Goal: Task Accomplishment & Management: Manage account settings

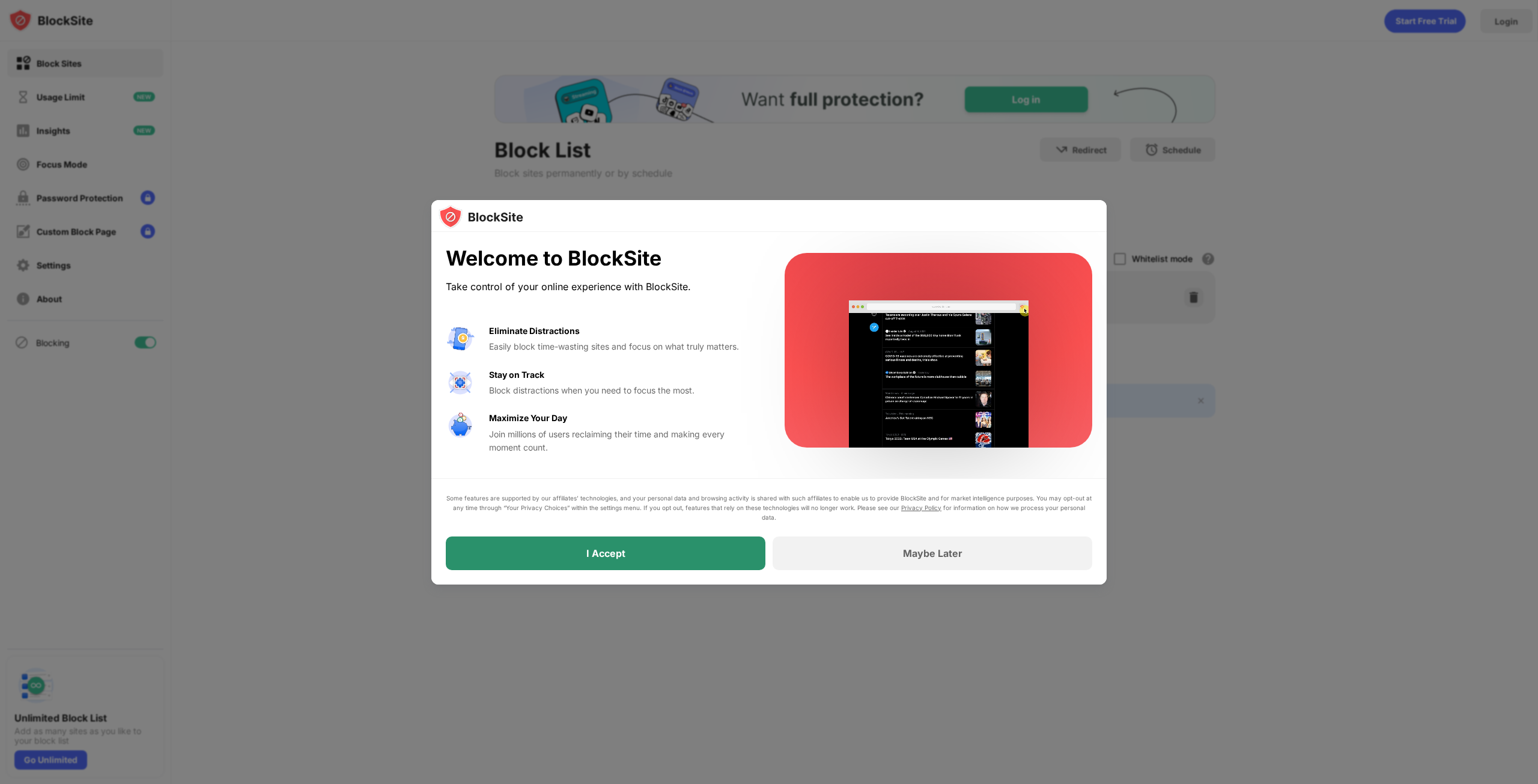
click at [668, 560] on div "I Accept" at bounding box center [605, 553] width 320 height 33
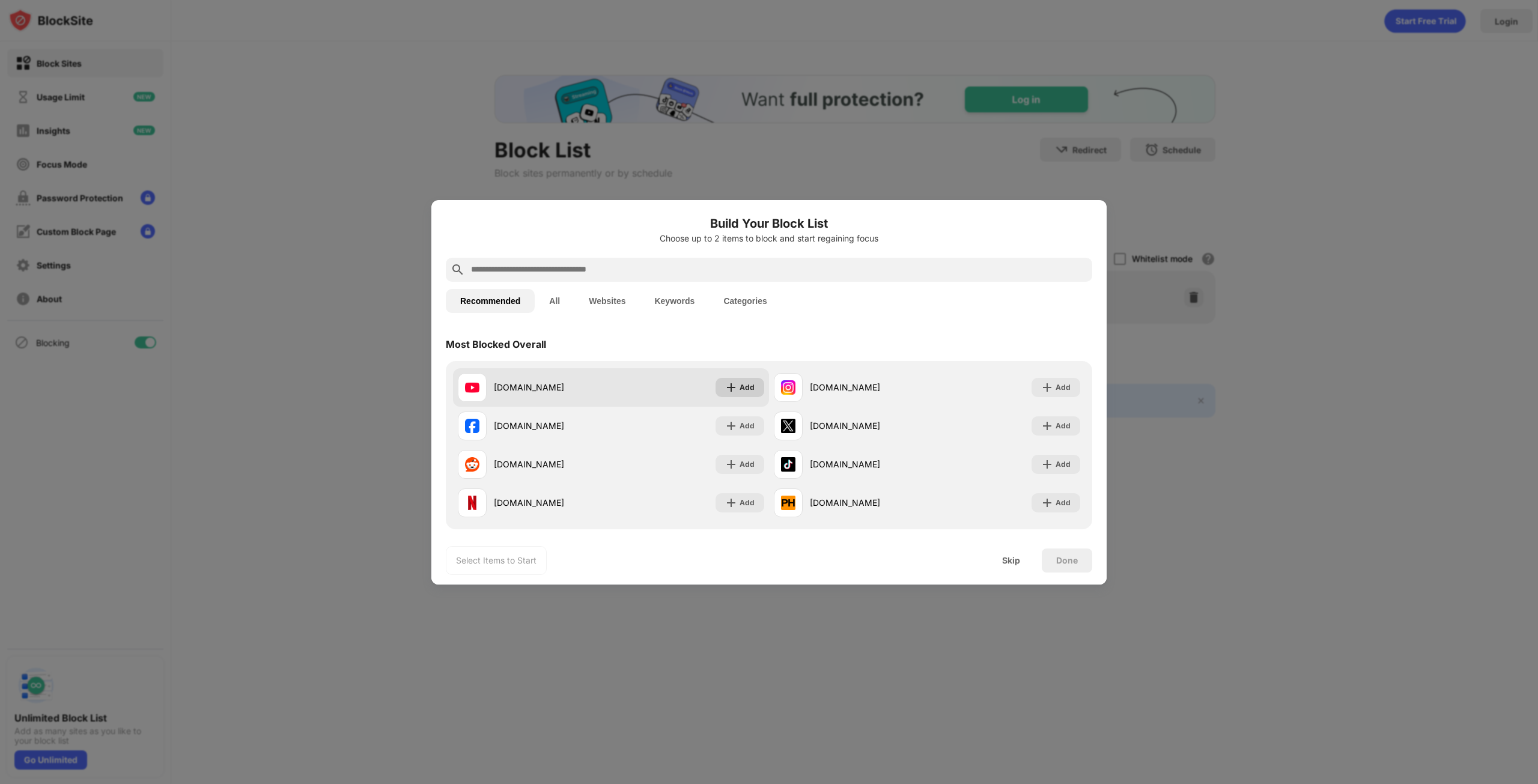
click at [740, 391] on div "Add" at bounding box center [747, 388] width 15 height 12
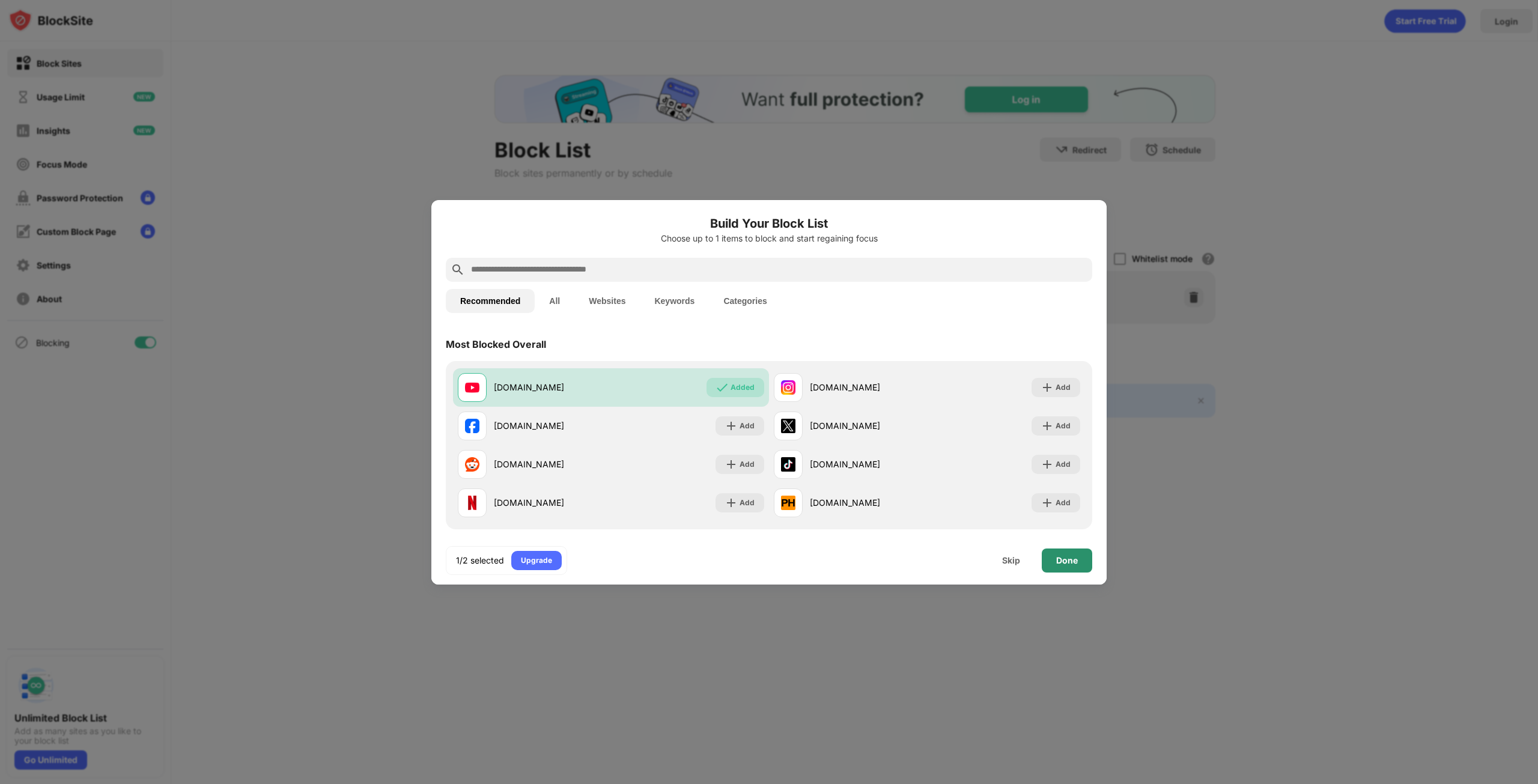
click at [1069, 560] on div "Done" at bounding box center [1067, 560] width 21 height 9
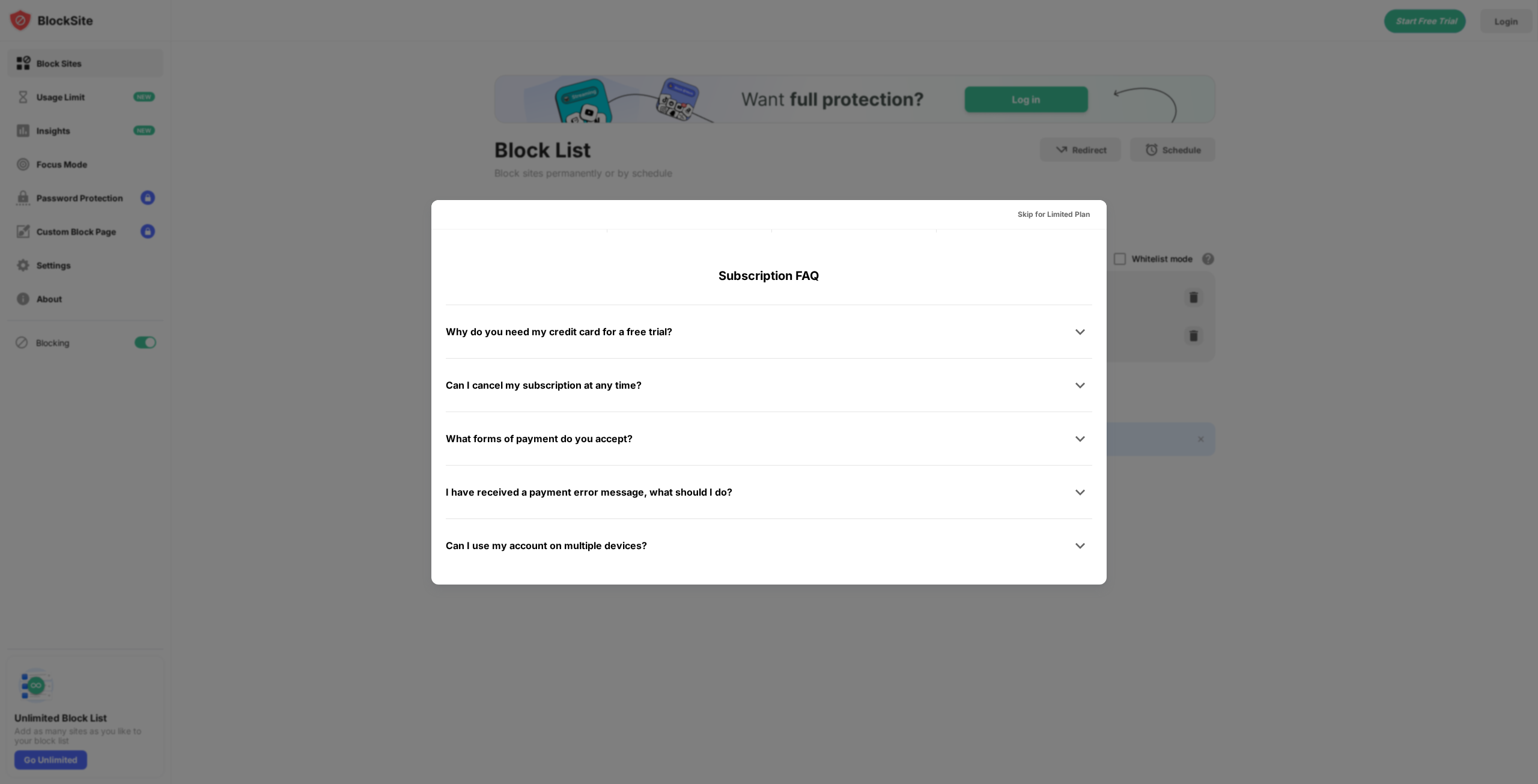
scroll to position [586, 0]
click at [1046, 216] on div "Skip for Limited Plan" at bounding box center [1054, 214] width 72 height 12
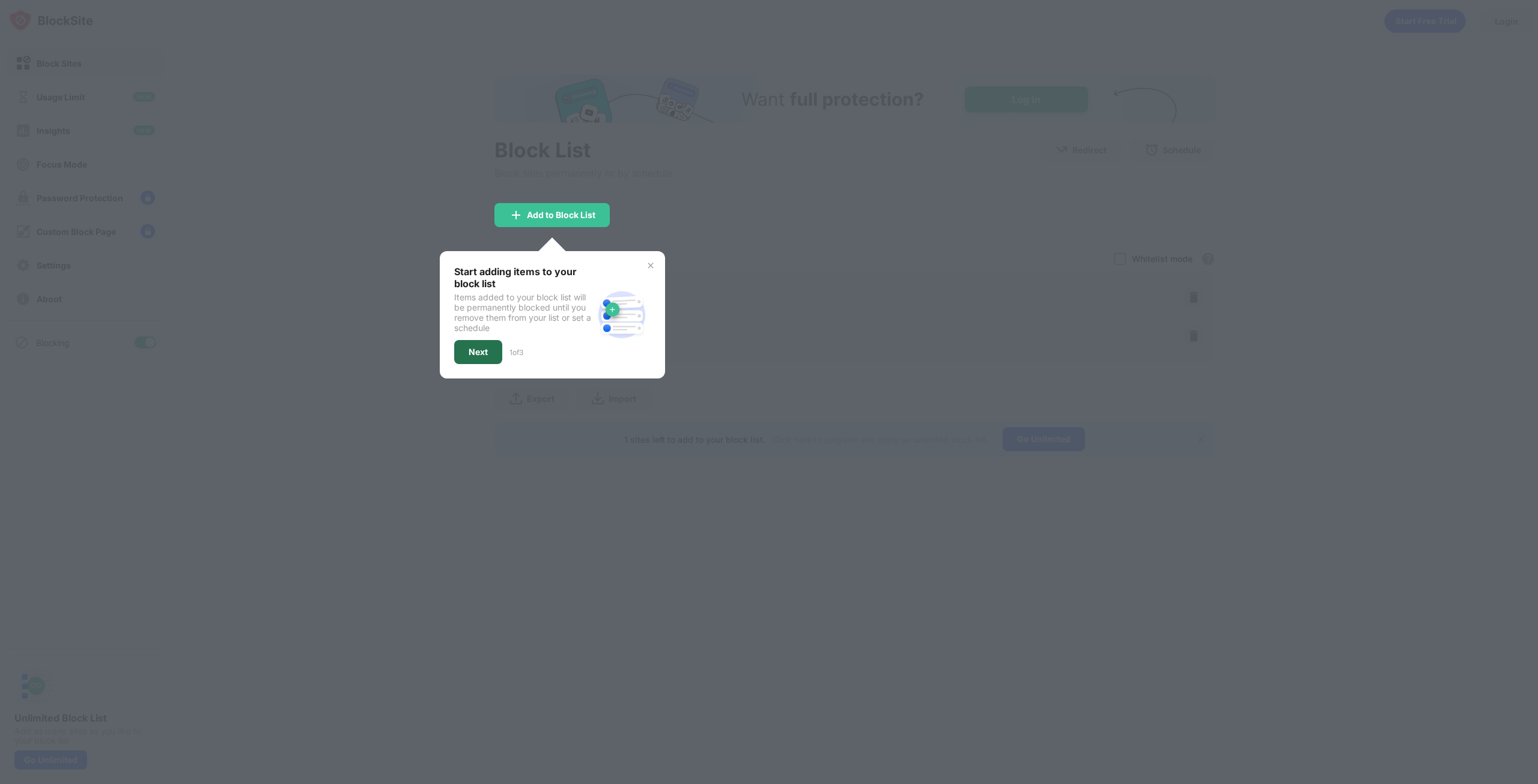
click at [474, 354] on div "Next" at bounding box center [478, 352] width 19 height 9
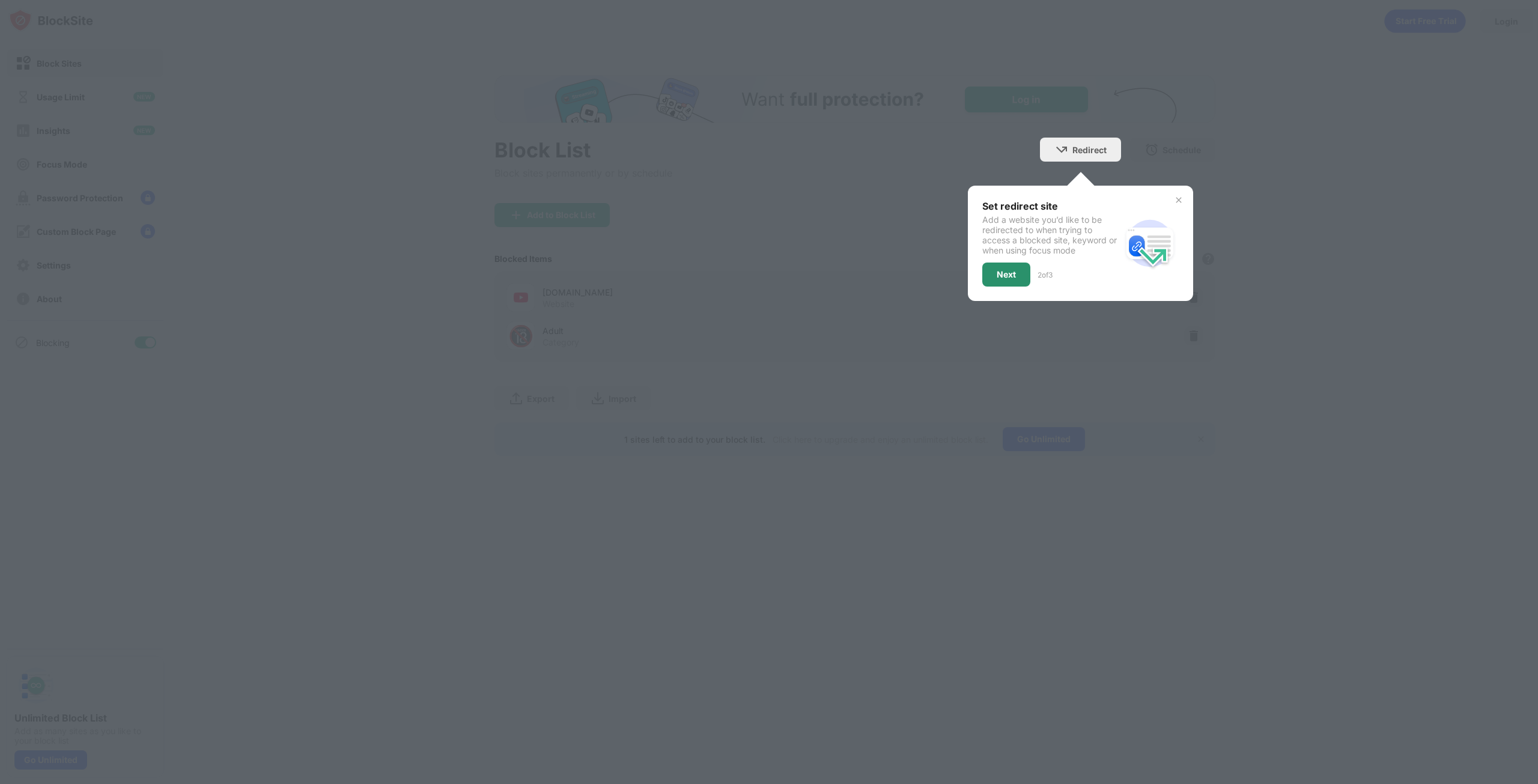
click at [1003, 275] on div "Next" at bounding box center [1006, 274] width 19 height 9
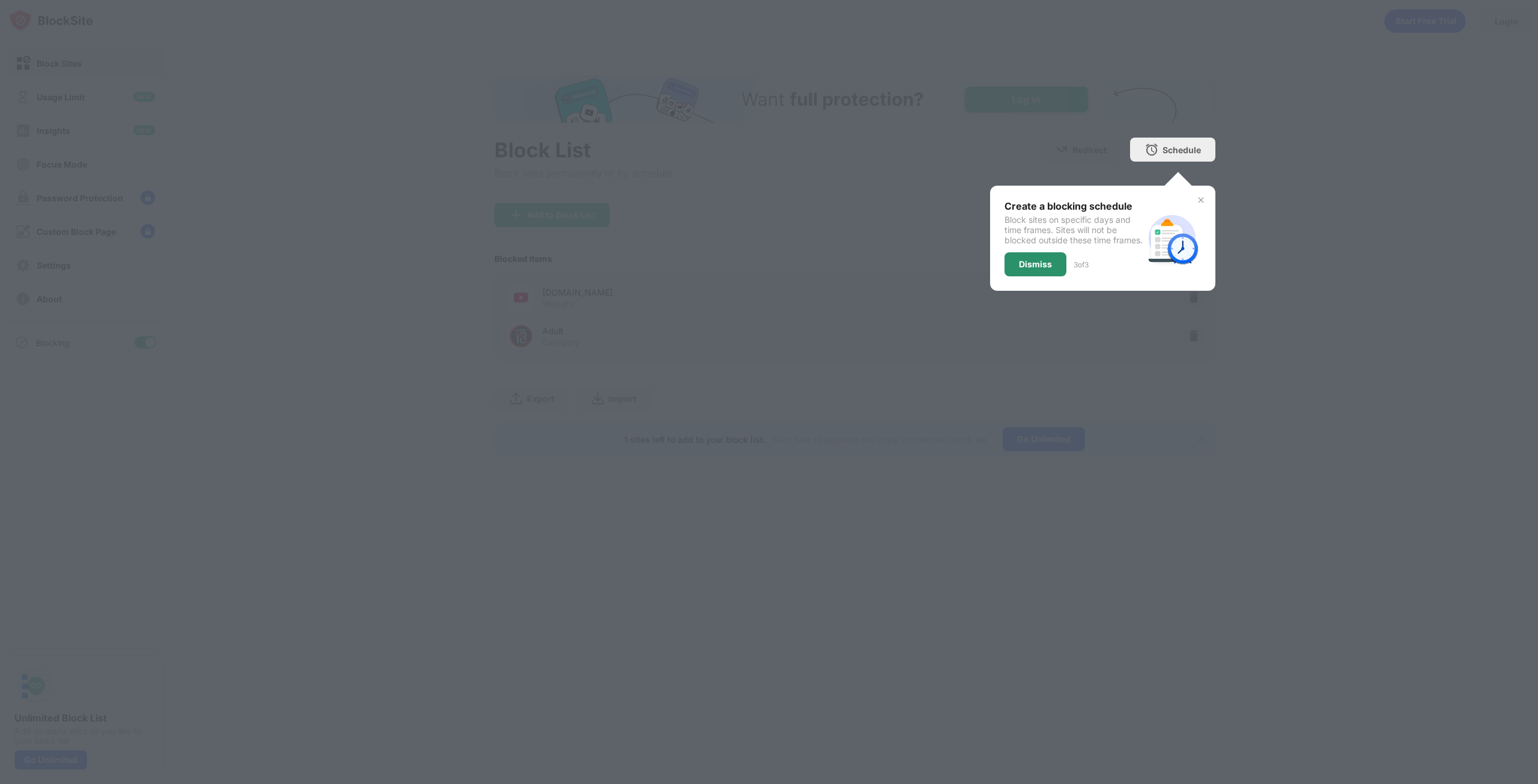
click at [1029, 269] on div "Dismiss" at bounding box center [1036, 264] width 33 height 9
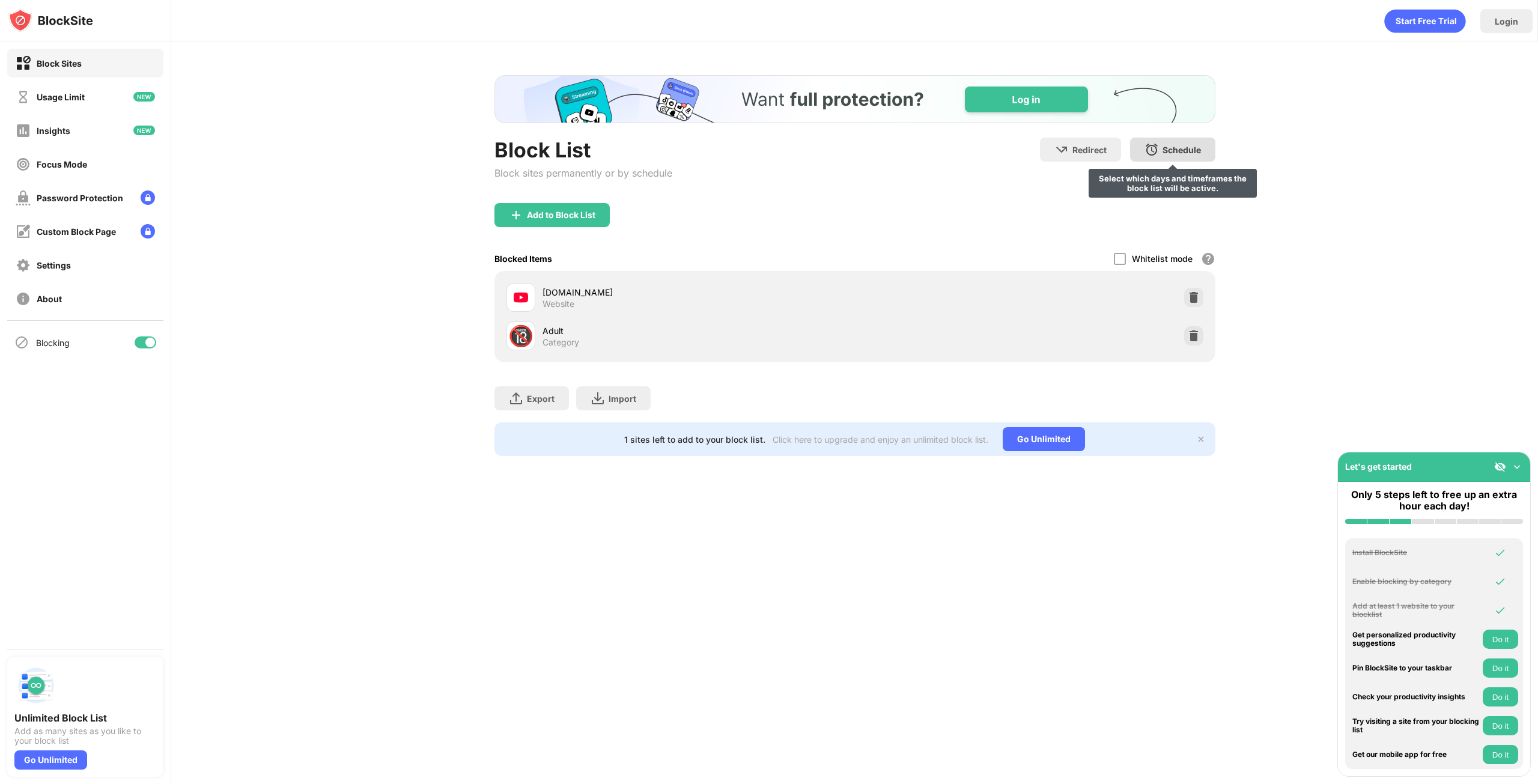
click at [1188, 149] on div "Schedule" at bounding box center [1182, 149] width 39 height 10
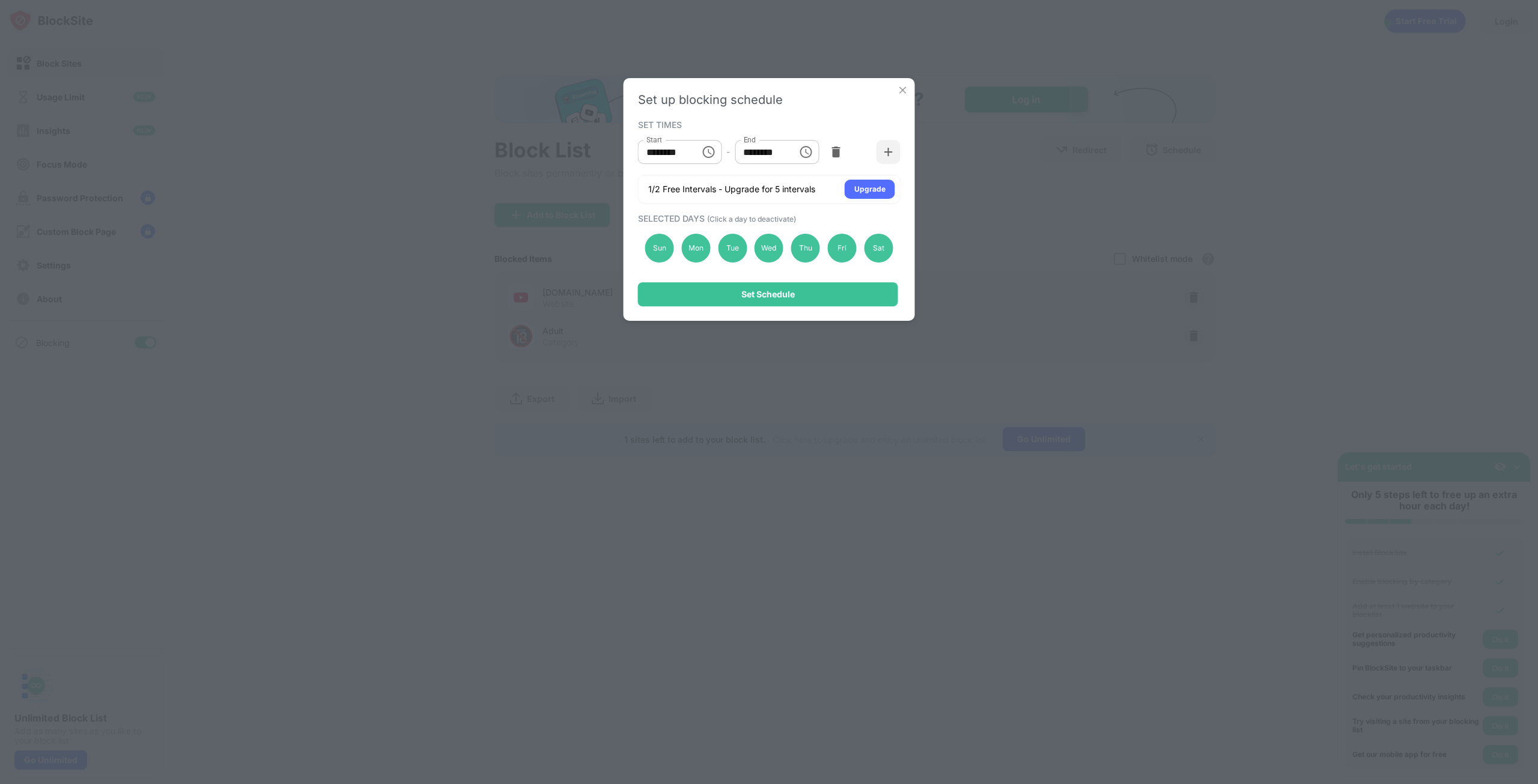
click at [838, 399] on div "Set up blocking schedule SET TIMES Start ******** Start - End ******** End 1/2 …" at bounding box center [769, 392] width 1538 height 784
click at [902, 87] on img at bounding box center [903, 90] width 12 height 12
